Goal: Feedback & Contribution: Submit feedback/report problem

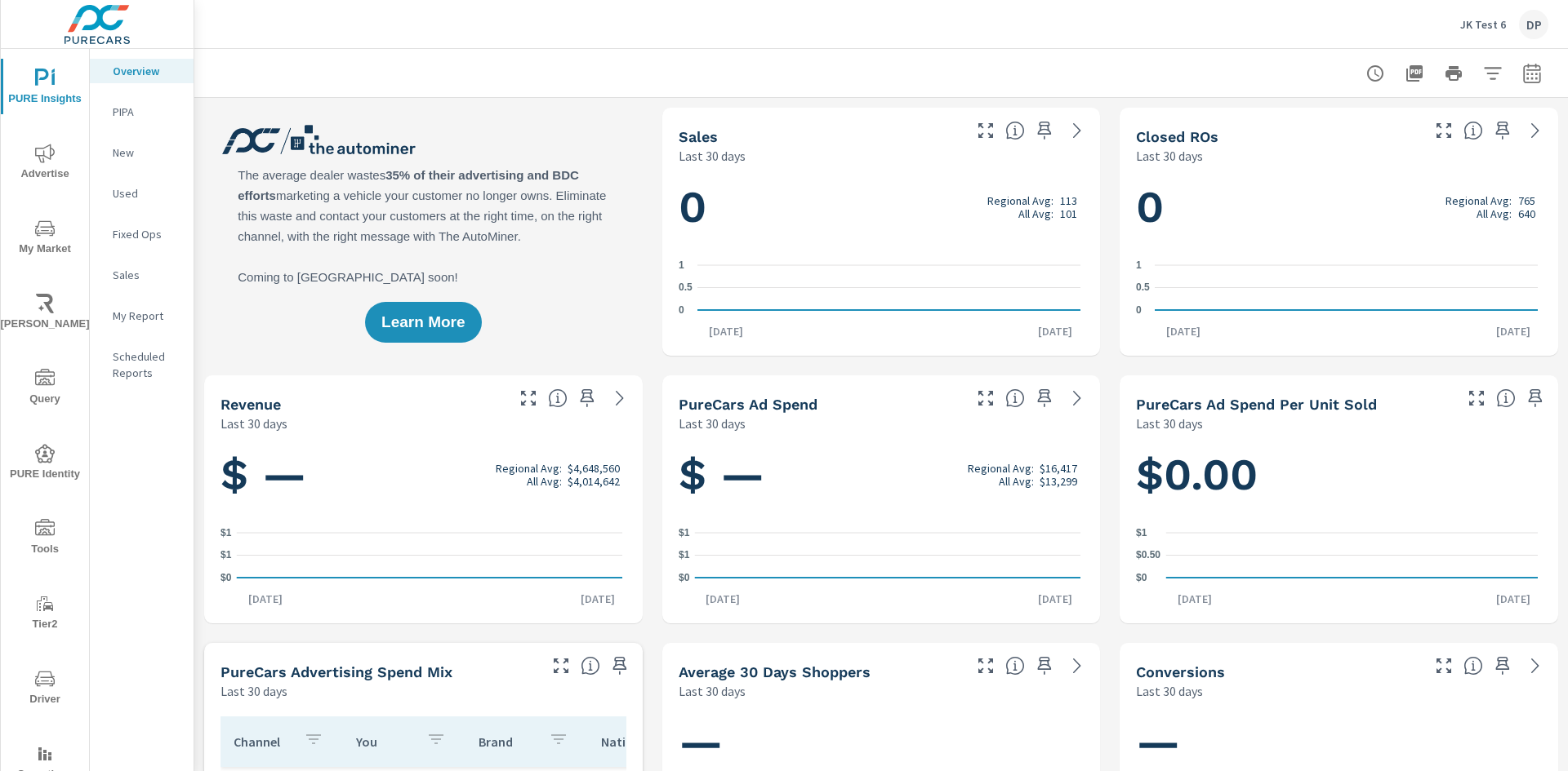
scroll to position [55, 0]
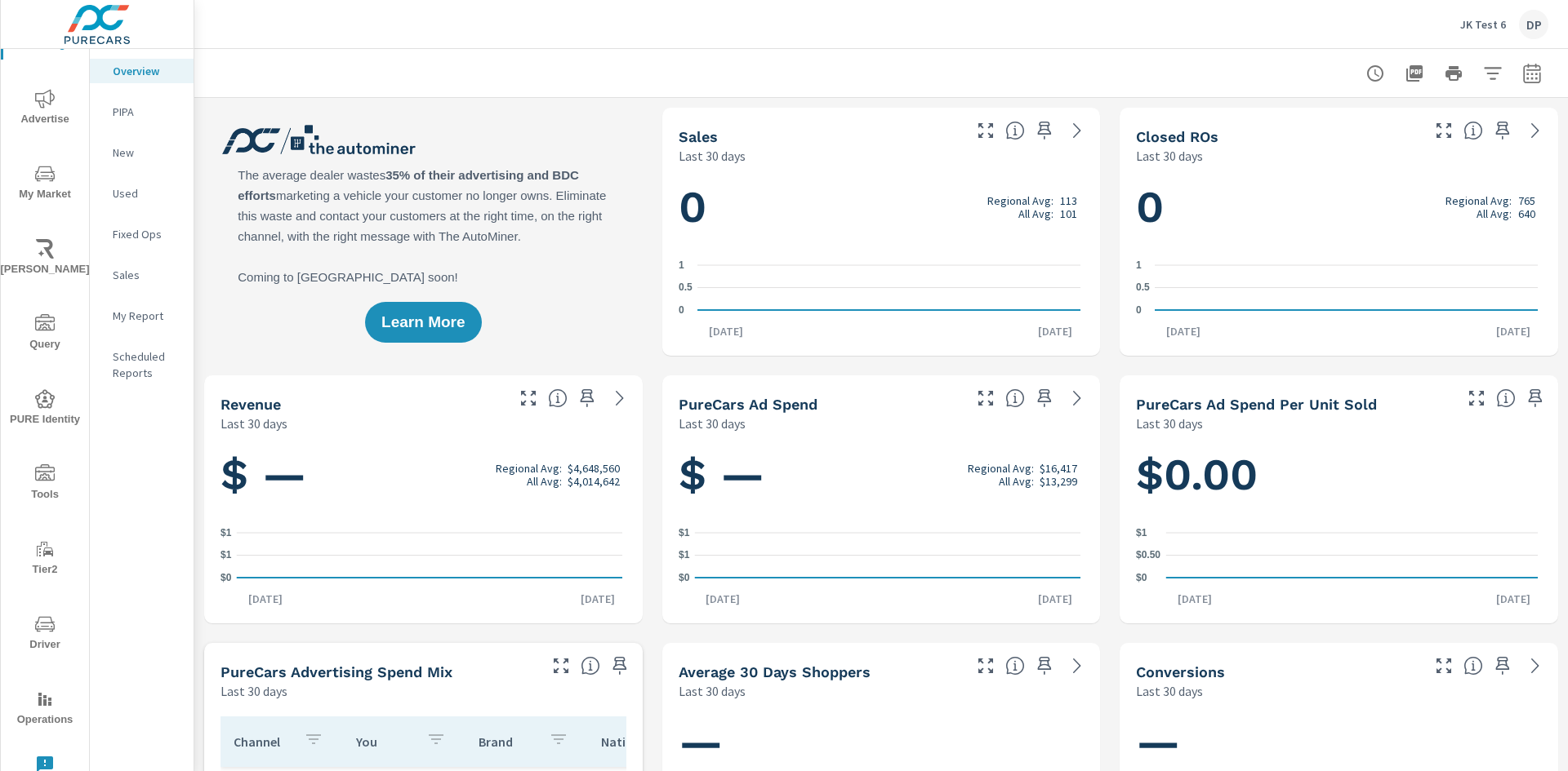
click at [42, 764] on icon "nav menu" at bounding box center [45, 764] width 17 height 17
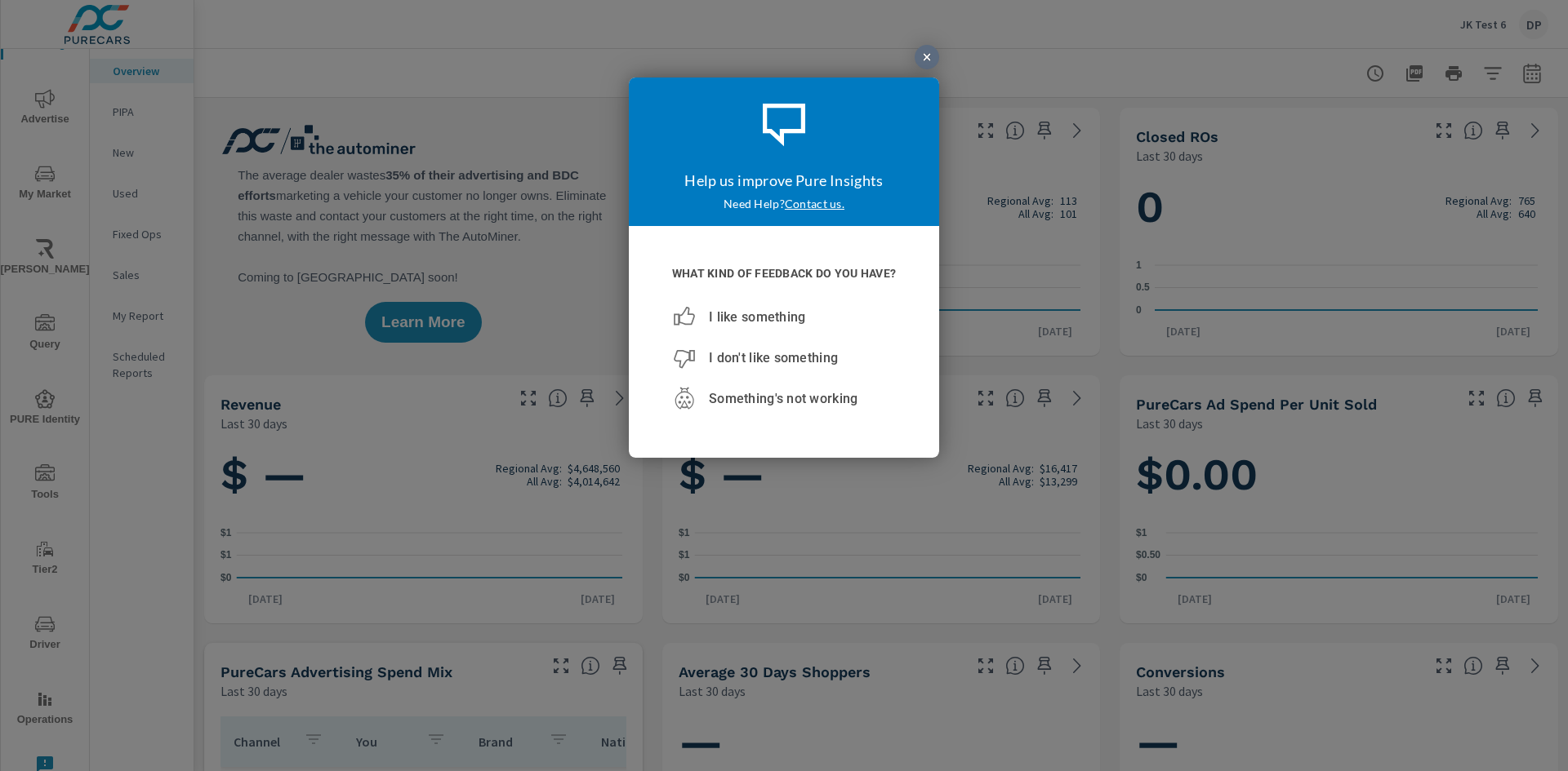
scroll to position [0, 0]
click at [772, 358] on span "I don't like something" at bounding box center [773, 357] width 129 height 16
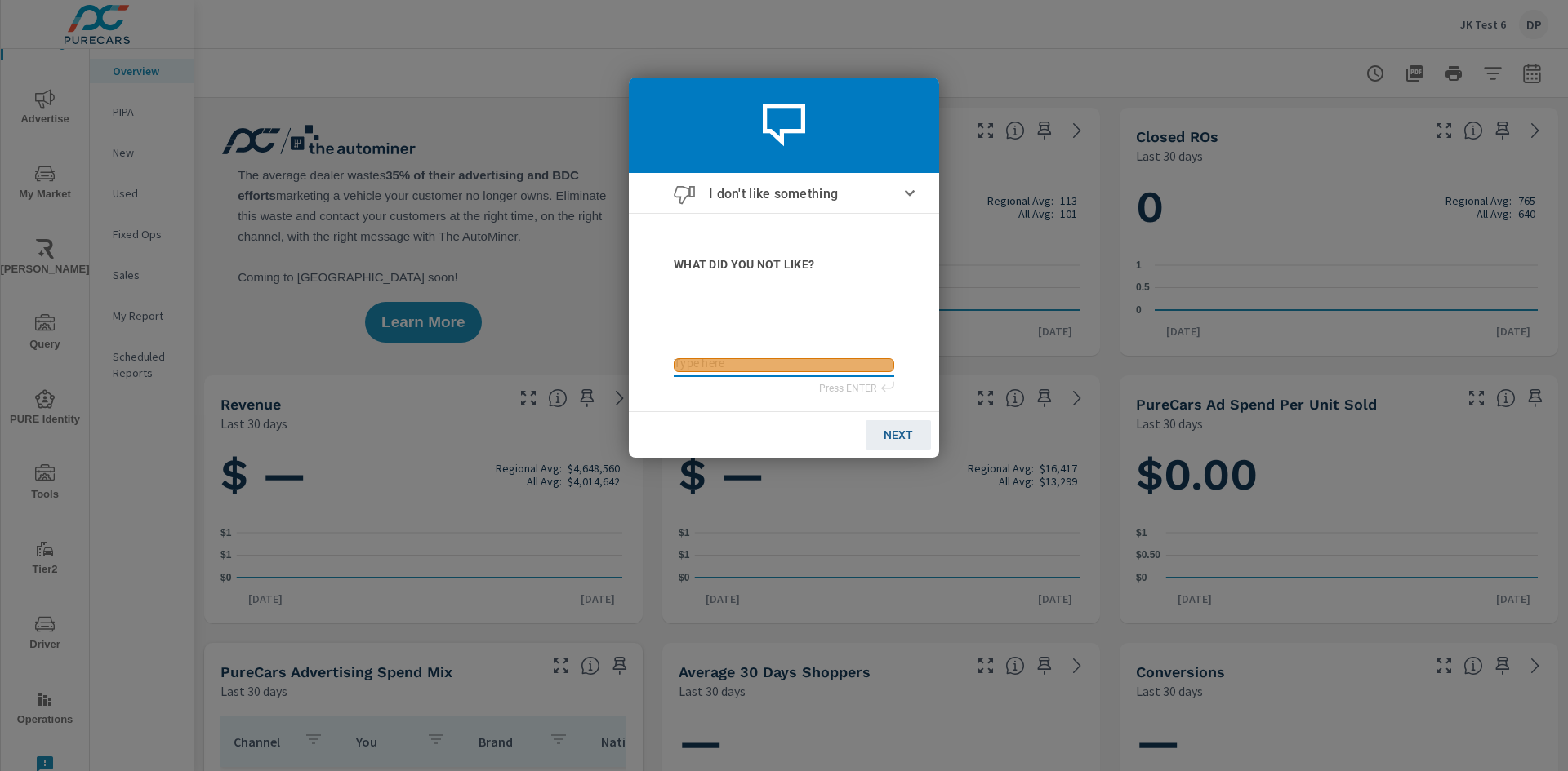
click at [784, 364] on textarea at bounding box center [784, 363] width 220 height 14
type textarea "teste"
type textarea "teste t"
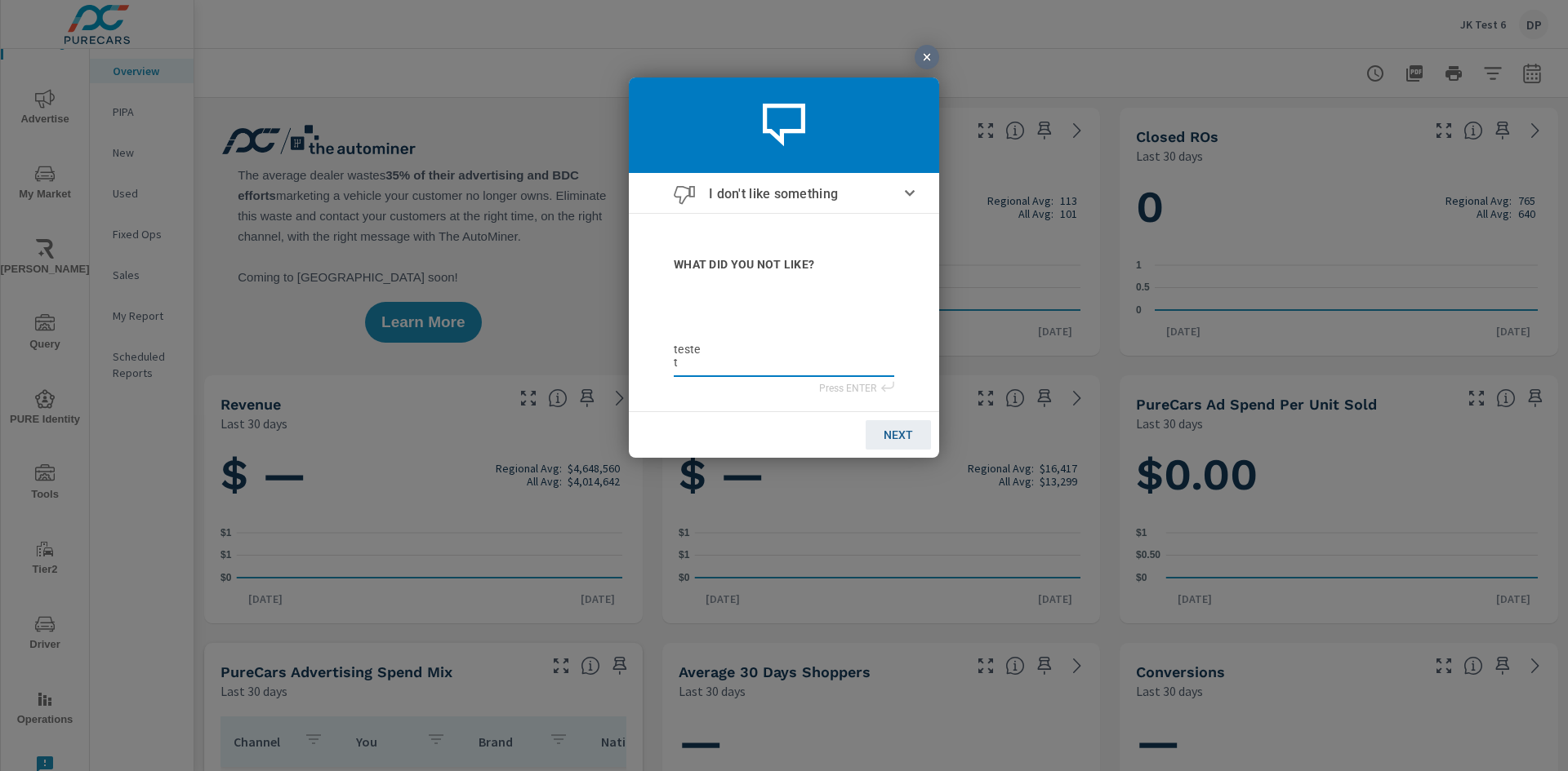
type textarea "teste tt"
click at [784, 357] on textarea "teste tt" at bounding box center [784, 356] width 220 height 27
type textarea "teste tt"
click at [897, 434] on span "NEXT" at bounding box center [898, 434] width 29 height 13
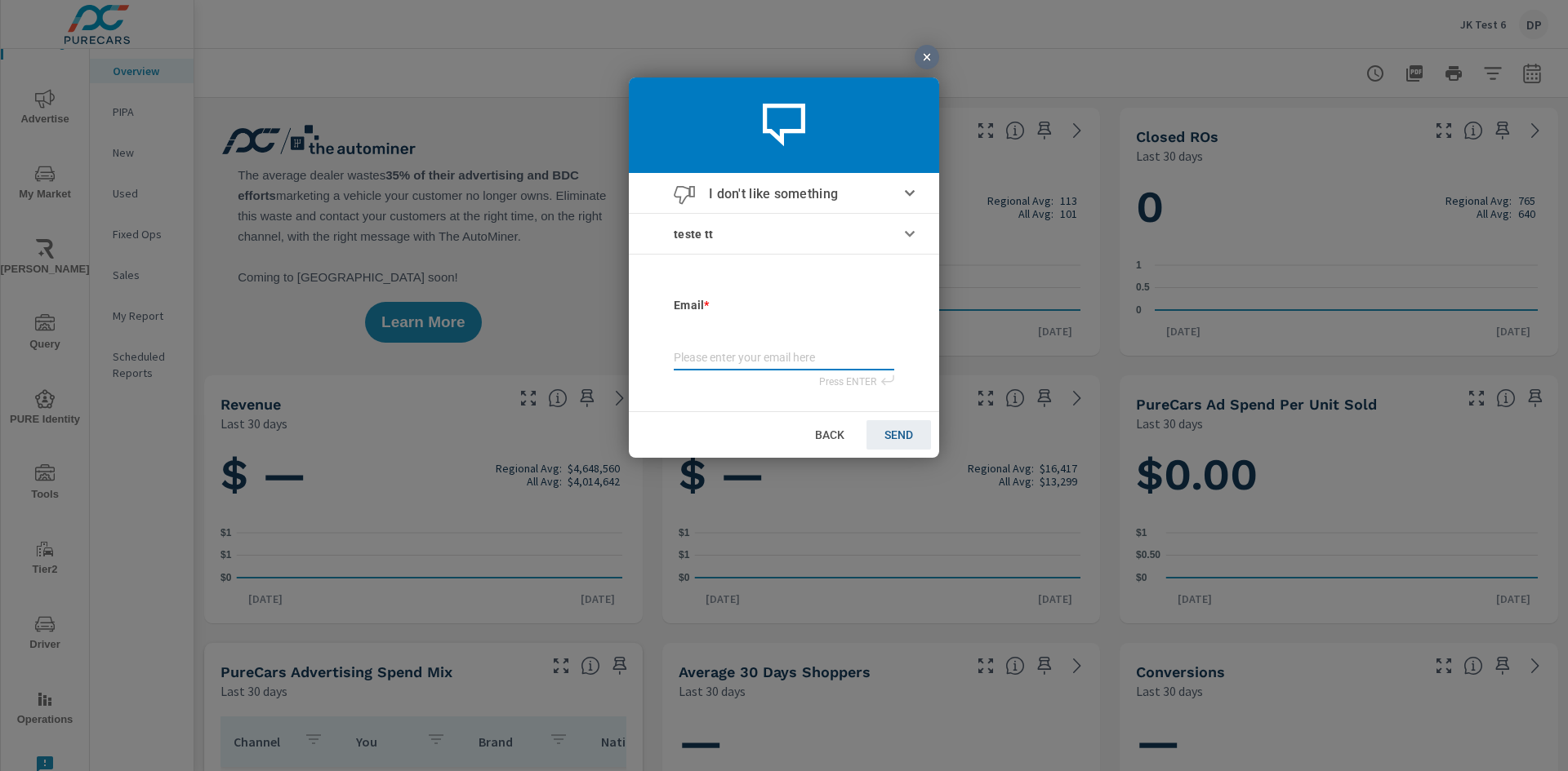
click at [784, 362] on input "email" at bounding box center [784, 359] width 220 height 18
type input "[EMAIL_ADDRESS][DOMAIN_NAME]"
click at [897, 434] on span "SEND" at bounding box center [898, 434] width 28 height 13
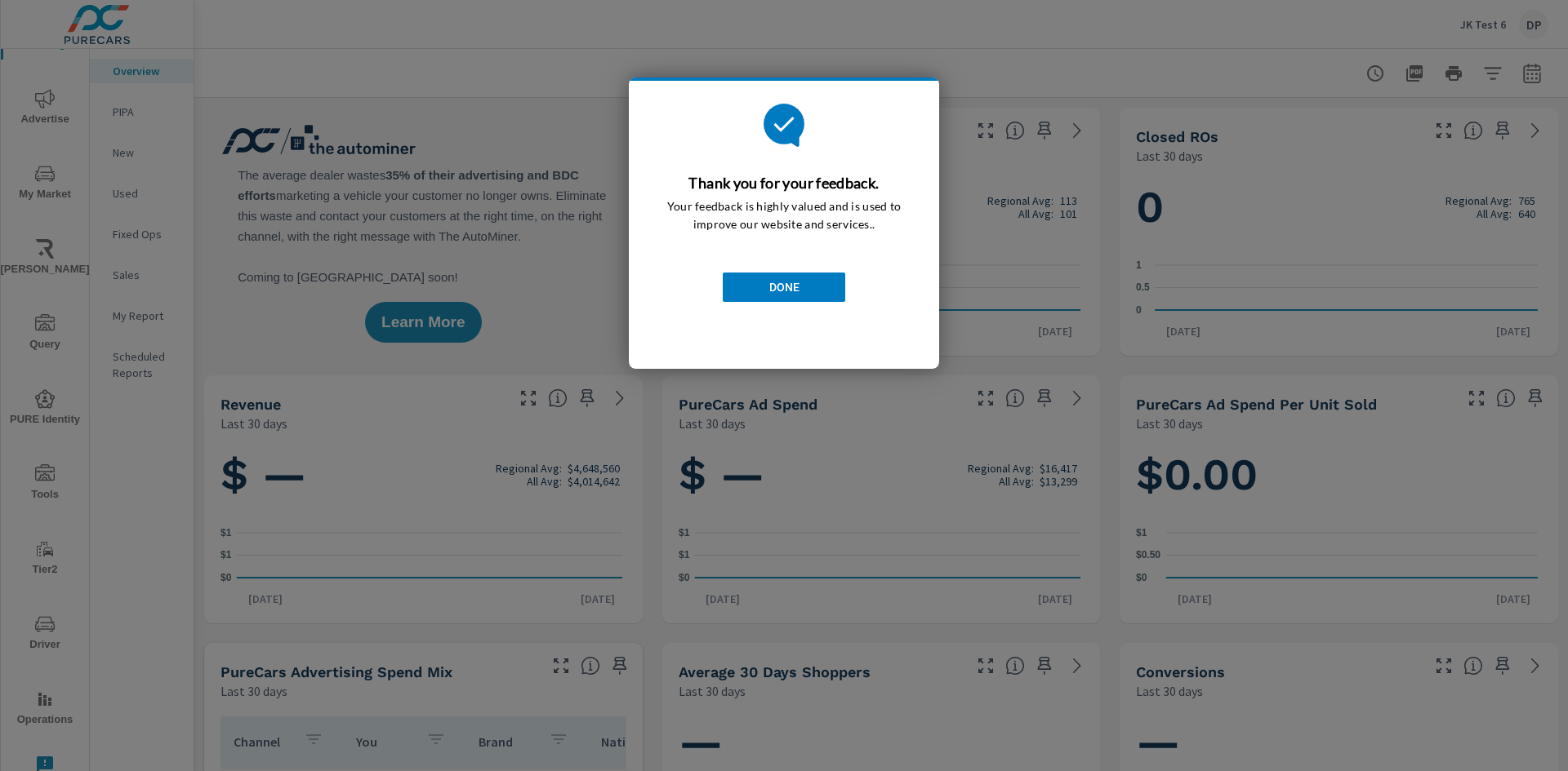
click at [784, 287] on span "DONE" at bounding box center [784, 286] width 30 height 13
